Goal: Obtain resource: Obtain resource

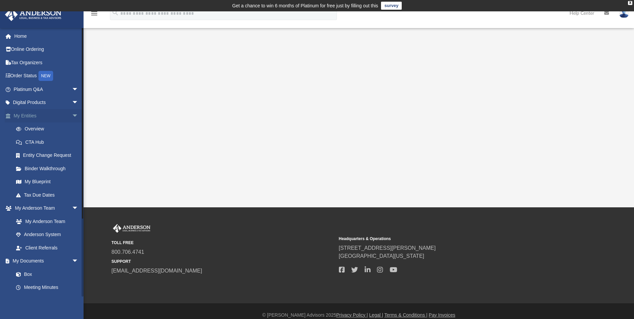
click at [72, 116] on span "arrow_drop_down" at bounding box center [78, 116] width 13 height 14
click at [29, 194] on link "Box" at bounding box center [48, 194] width 79 height 13
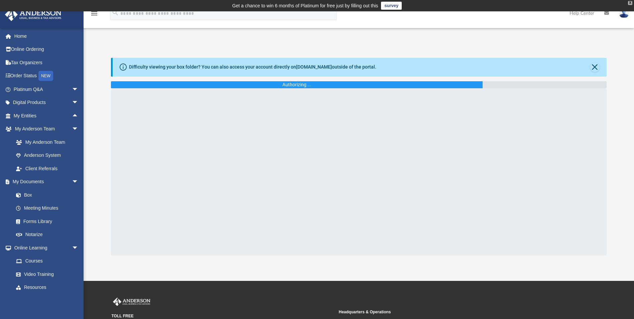
click at [630, 3] on div "X" at bounding box center [630, 3] width 4 height 4
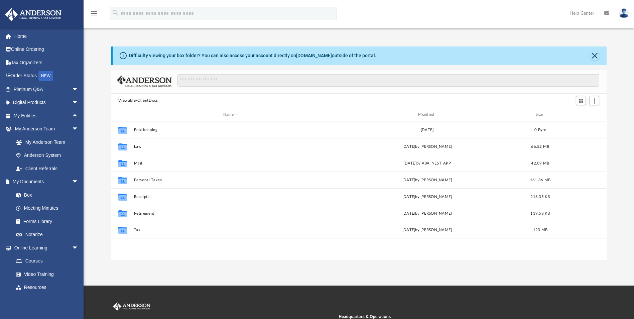
scroll to position [147, 491]
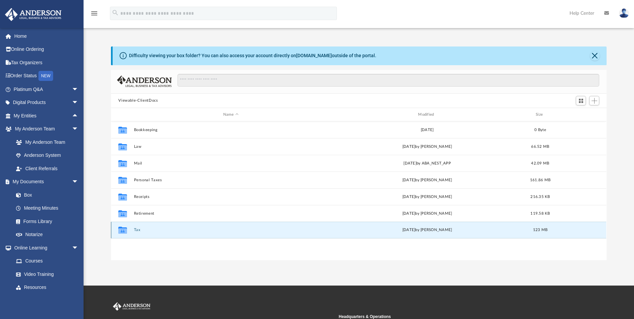
click at [137, 230] on button "Tax" at bounding box center [231, 230] width 194 height 4
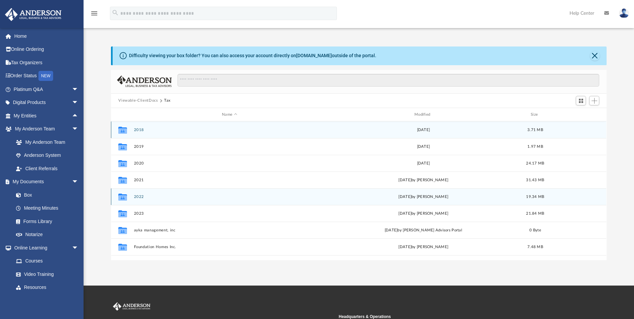
scroll to position [29, 0]
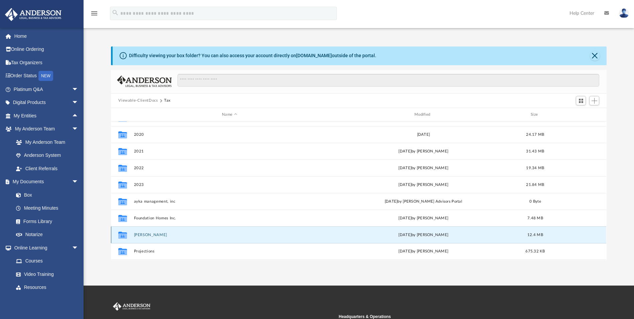
click at [150, 233] on button "[PERSON_NAME]" at bounding box center [229, 235] width 191 height 4
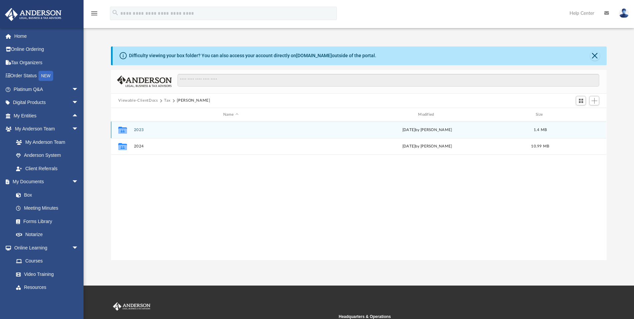
scroll to position [0, 0]
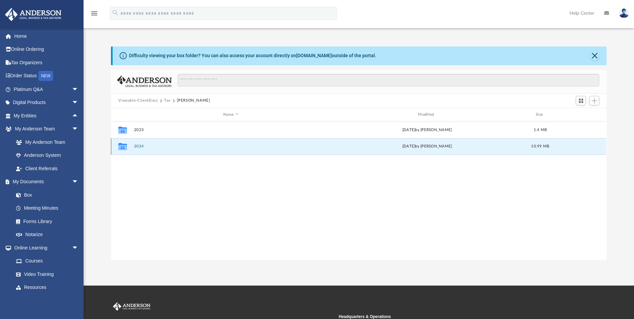
click at [137, 146] on button "2024" at bounding box center [231, 146] width 194 height 4
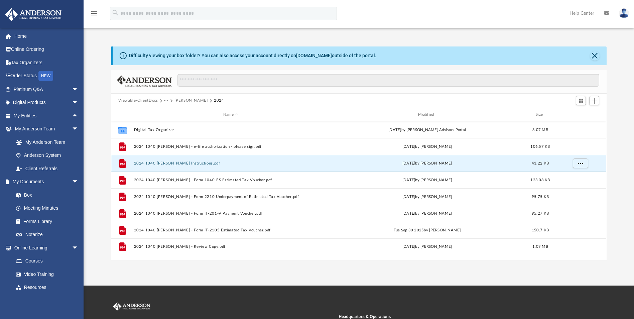
click at [210, 164] on button "2024 1040 [PERSON_NAME] Instructions.pdf" at bounding box center [231, 163] width 194 height 4
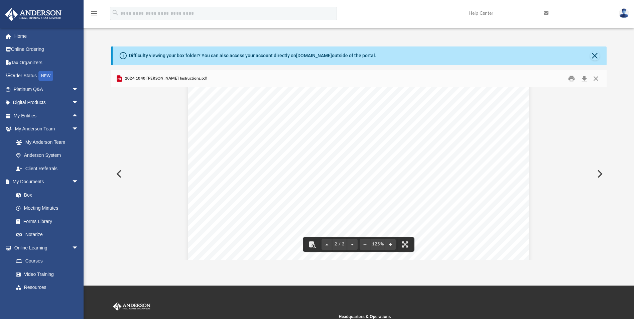
scroll to position [635, 0]
click at [593, 58] on button "Close" at bounding box center [594, 55] width 9 height 9
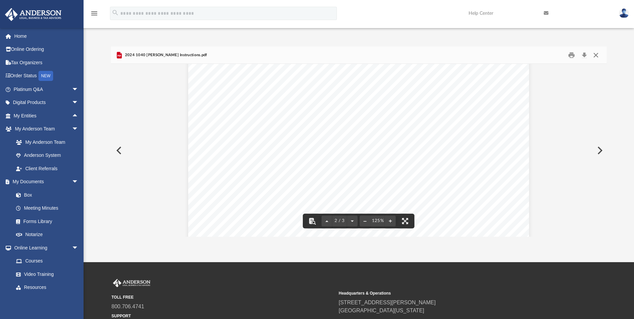
click at [596, 56] on button "Close" at bounding box center [596, 55] width 12 height 10
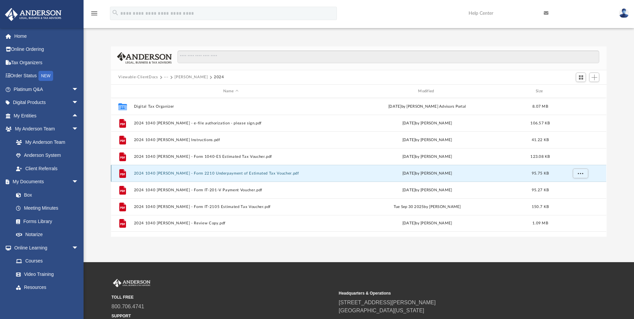
click at [208, 175] on button "2024 1040 [PERSON_NAME] - Form 2210 Underpayment of Estimated Tax Voucher.pdf" at bounding box center [231, 173] width 194 height 4
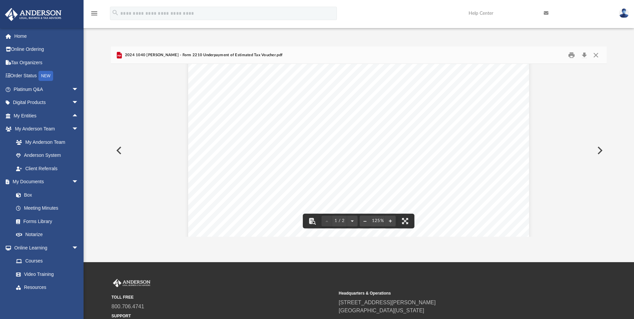
scroll to position [0, 0]
click at [595, 56] on button "Close" at bounding box center [596, 55] width 12 height 10
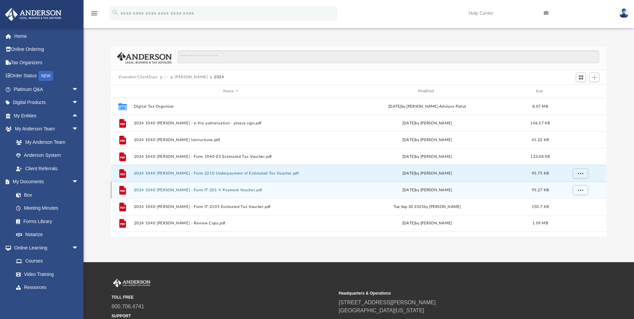
click at [229, 190] on button "2024 1040 [PERSON_NAME] - Form IT-201-V Payment Voucher.pdf" at bounding box center [231, 190] width 194 height 4
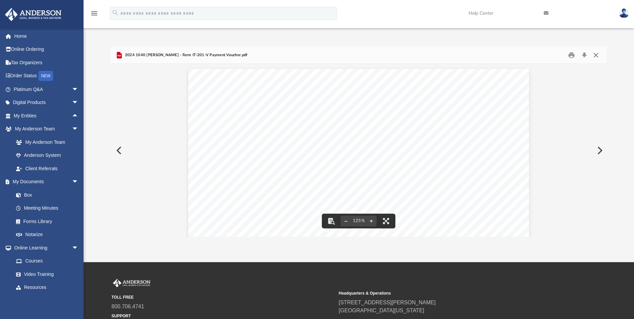
click at [597, 56] on button "Close" at bounding box center [596, 55] width 12 height 10
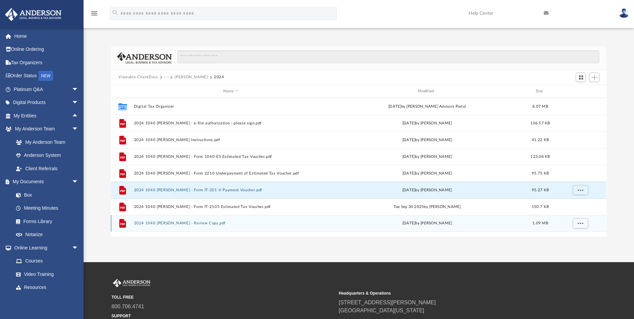
click at [202, 220] on div "File 2024 1040 [PERSON_NAME] - Review Copy.pdf [DATE] by [PERSON_NAME] 1.09 MB" at bounding box center [358, 223] width 495 height 17
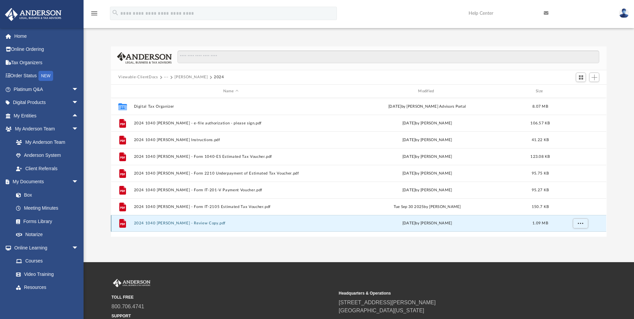
click at [205, 222] on button "2024 1040 [PERSON_NAME] - Review Copy.pdf" at bounding box center [231, 223] width 194 height 4
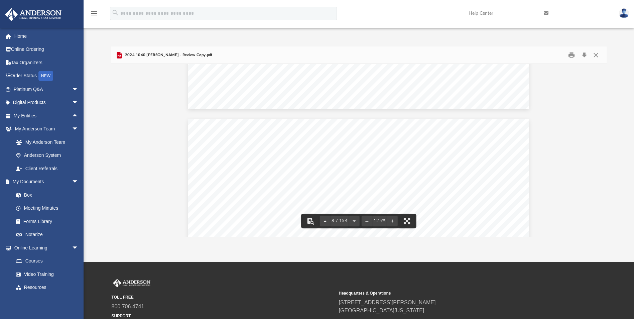
scroll to position [3042, 0]
click at [595, 55] on button "Close" at bounding box center [596, 55] width 12 height 10
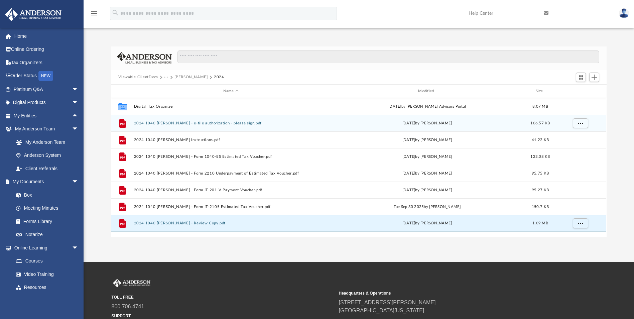
click at [201, 122] on button "2024 1040 [PERSON_NAME] - e-file authorization - please sign.pdf" at bounding box center [231, 123] width 194 height 4
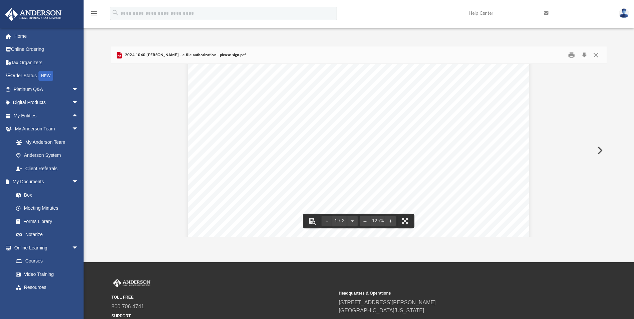
scroll to position [0, 0]
